Goal: Navigation & Orientation: Find specific page/section

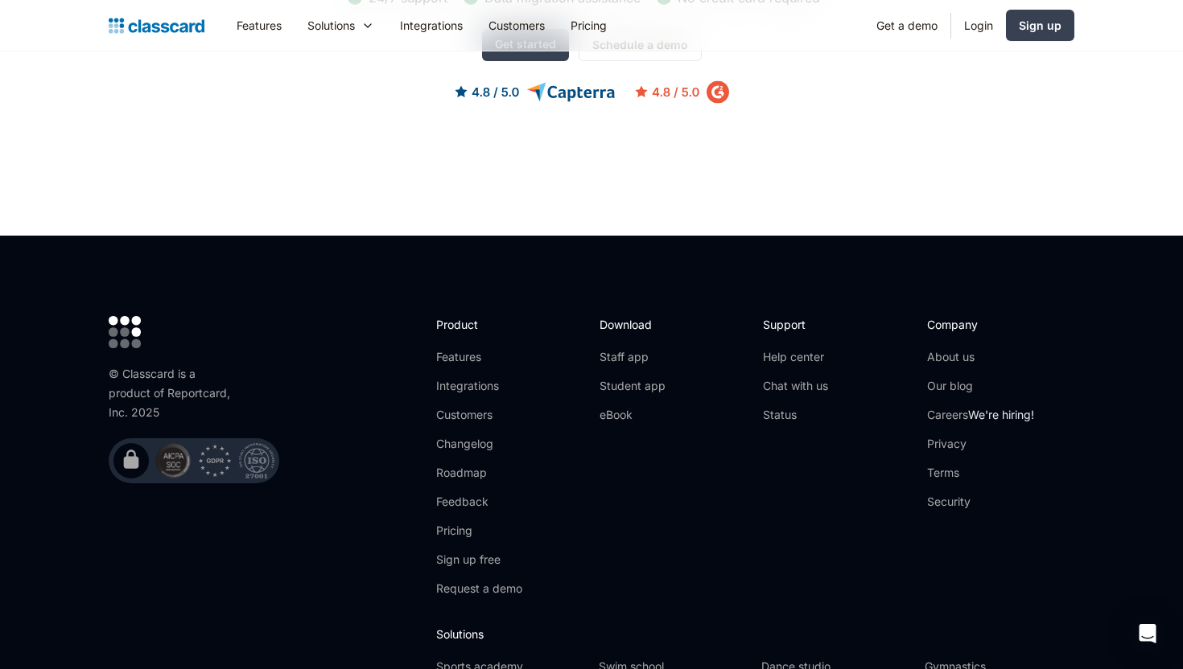
scroll to position [5246, 0]
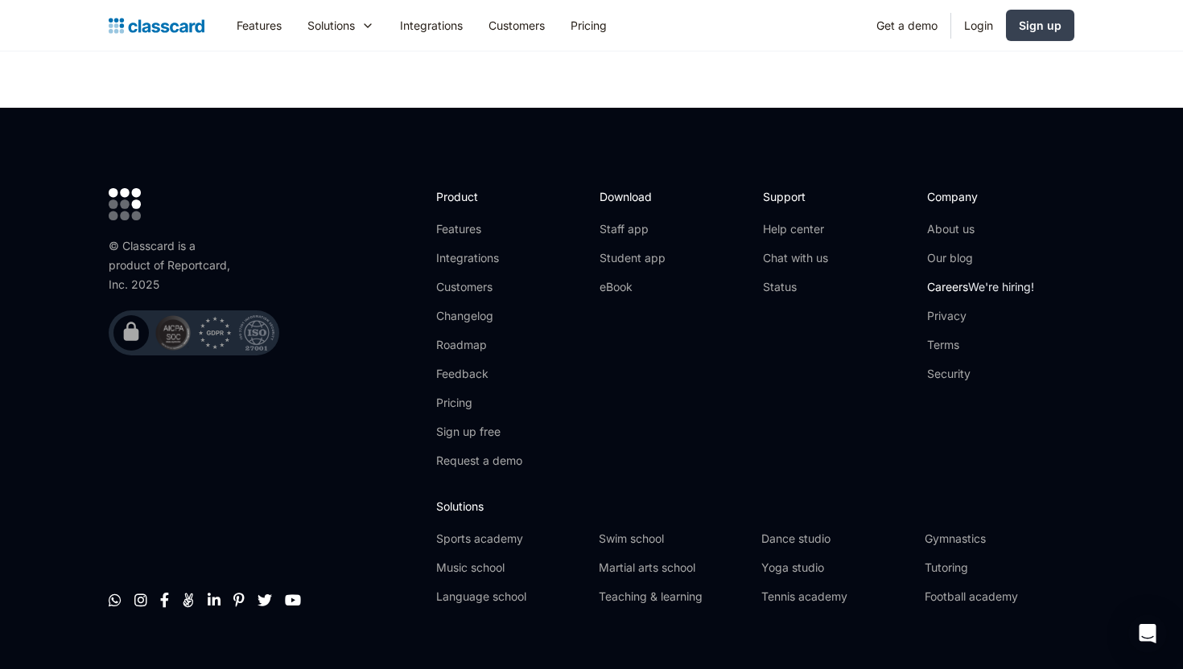
click at [945, 279] on link "Careers We're hiring!" at bounding box center [980, 287] width 107 height 16
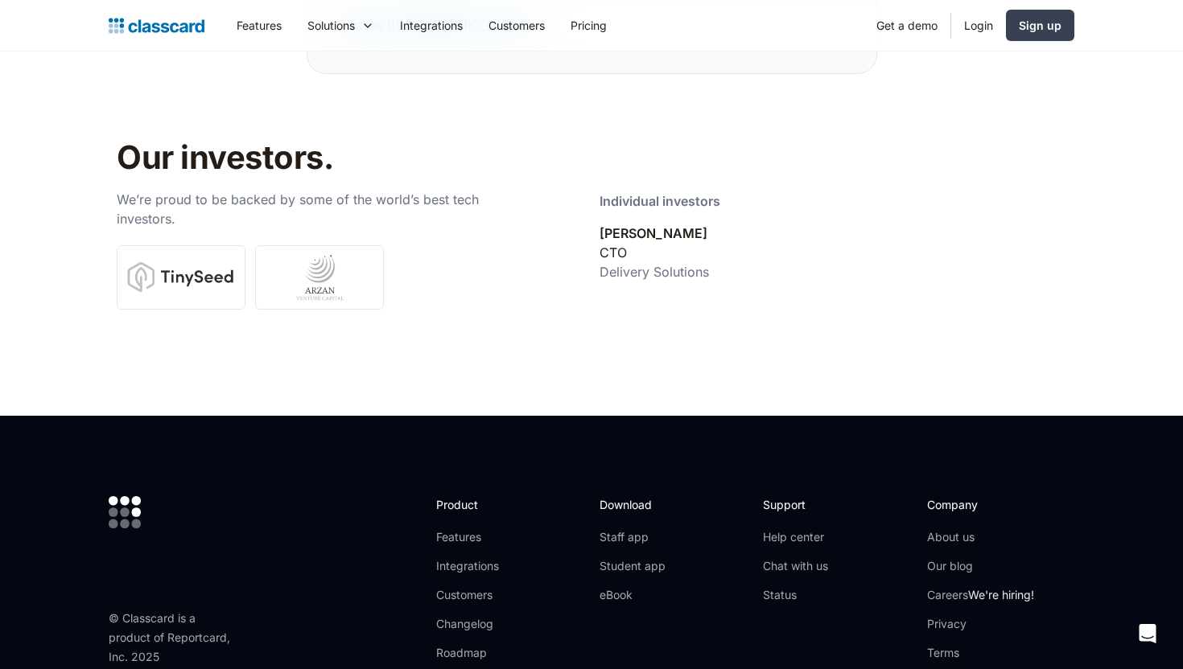
scroll to position [5386, 0]
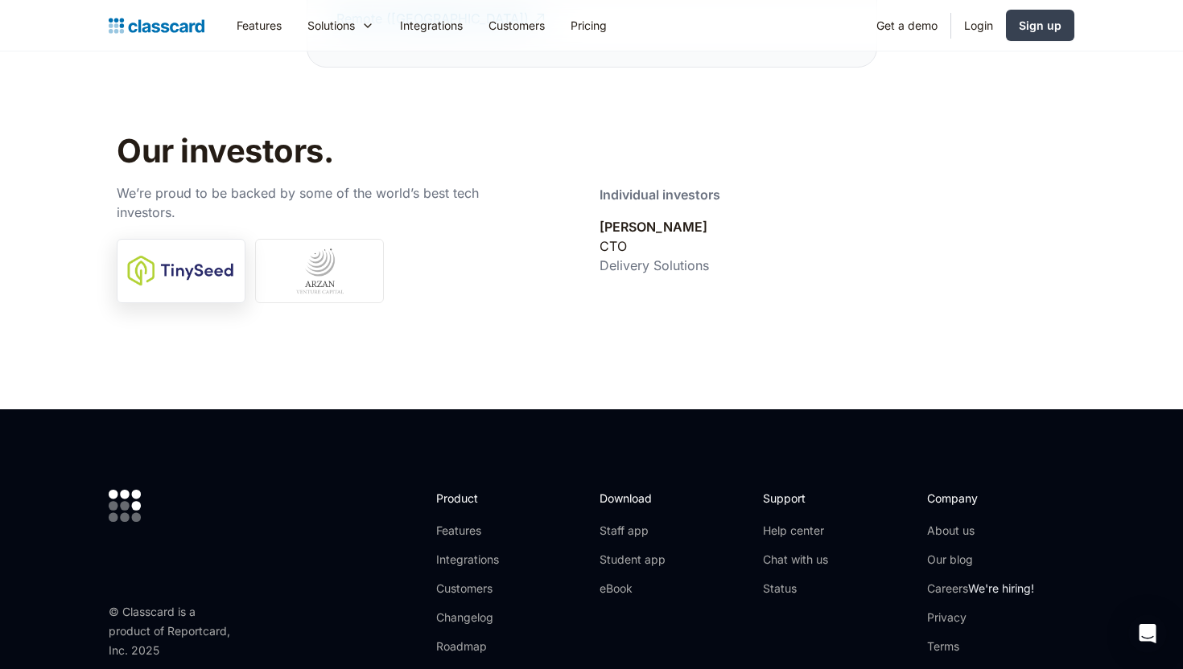
click at [207, 261] on link at bounding box center [181, 271] width 129 height 64
click at [339, 255] on link at bounding box center [319, 271] width 129 height 64
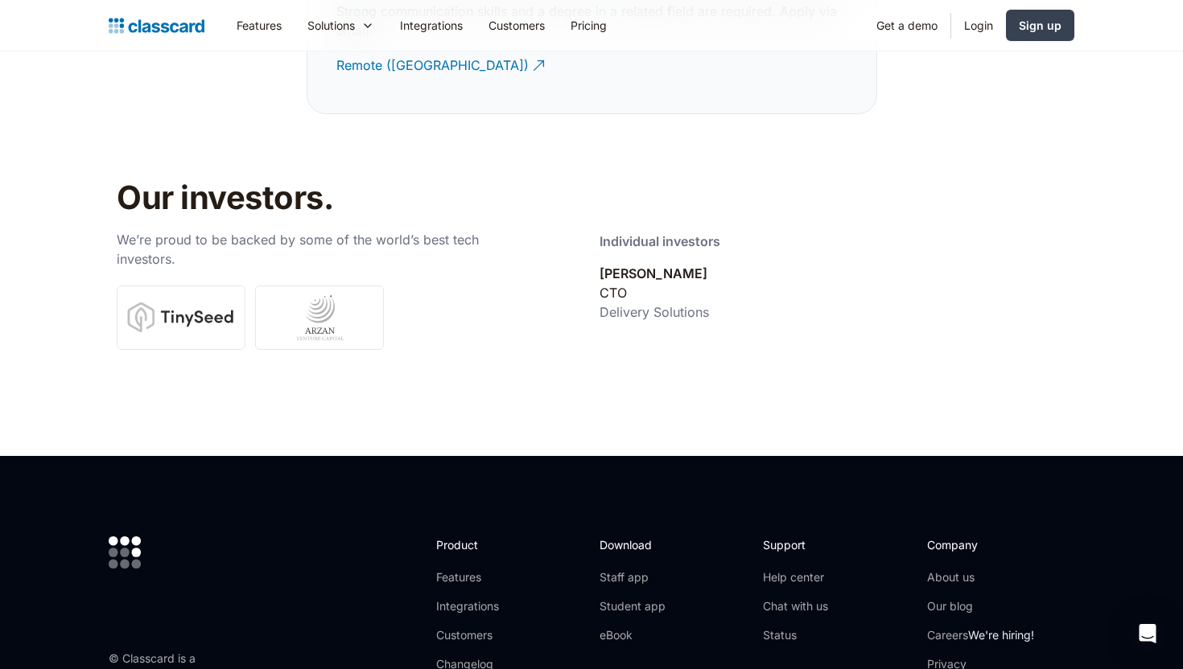
scroll to position [5337, 0]
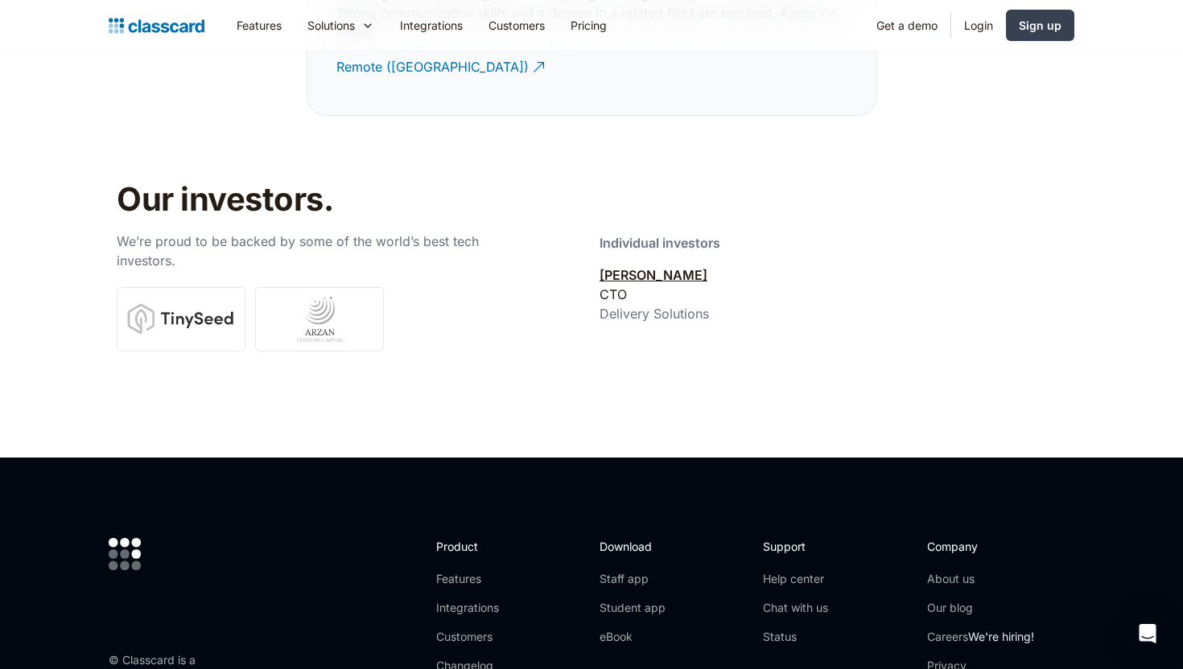
click at [644, 267] on link "Sharmil Shah" at bounding box center [653, 275] width 108 height 16
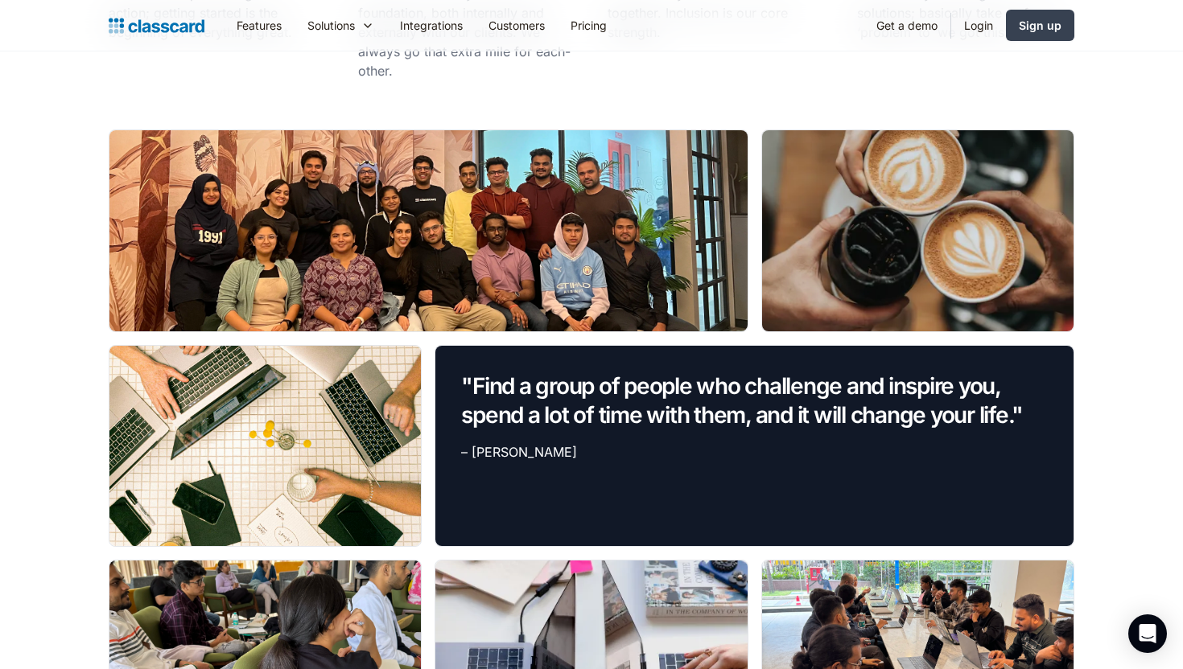
scroll to position [1210, 0]
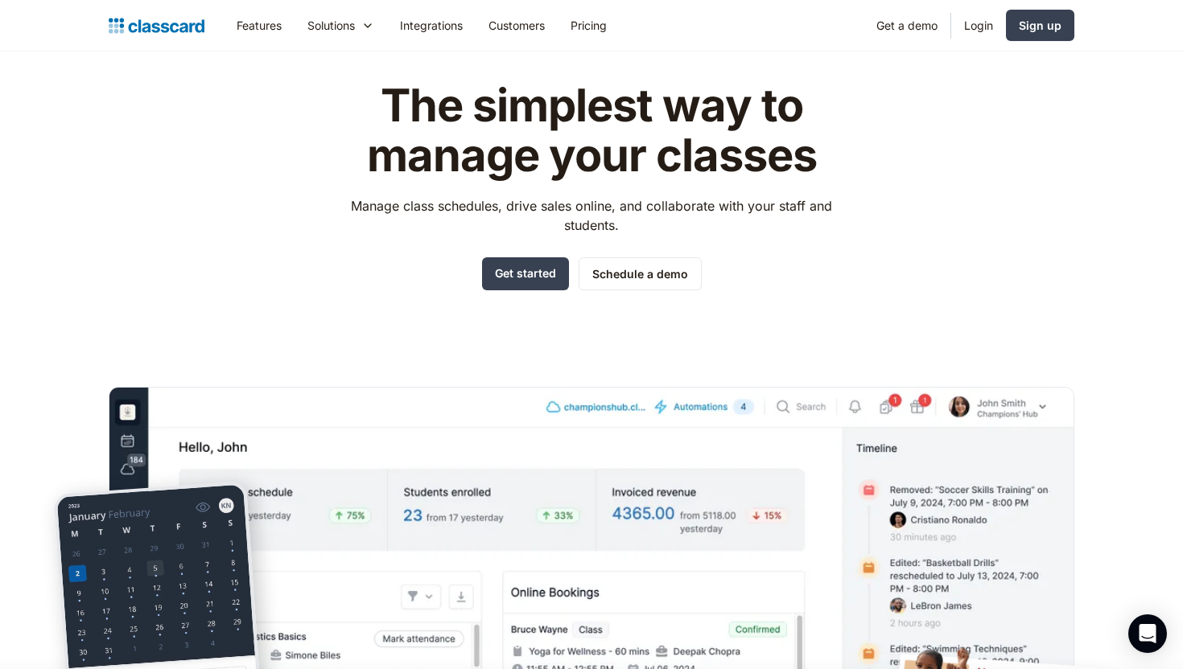
scroll to position [86, 0]
